Goal: Task Accomplishment & Management: Complete application form

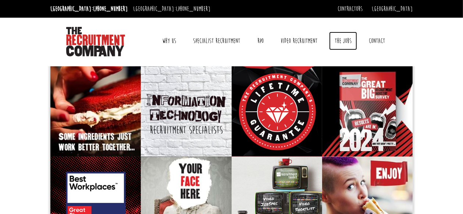
click at [346, 40] on link "The Jobs" at bounding box center [343, 41] width 28 height 18
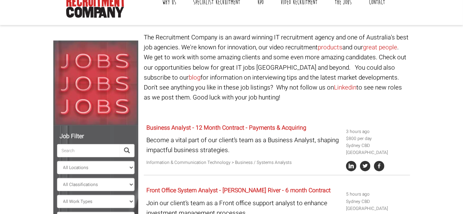
scroll to position [78, 0]
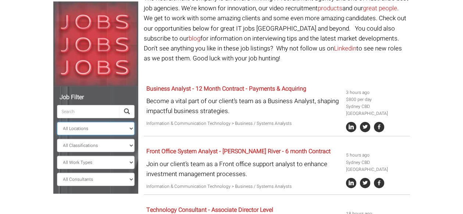
click at [57, 122] on select "All Locations [GEOGRAPHIC_DATA] [GEOGRAPHIC_DATA] [GEOGRAPHIC_DATA] [GEOGRAPHIC…" at bounding box center [96, 128] width 78 height 13
select select "[GEOGRAPHIC_DATA]"
click option "[GEOGRAPHIC_DATA]" at bounding box center [0, 0] width 0 height 0
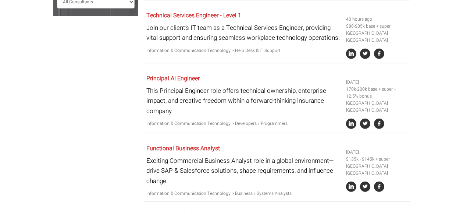
scroll to position [233, 0]
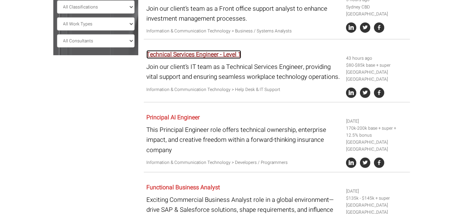
click at [235, 54] on link "Technical Services Engineer - Level 1" at bounding box center [193, 54] width 95 height 9
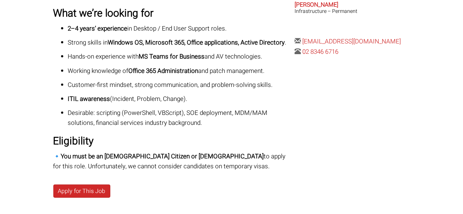
scroll to position [424, 0]
